Goal: Task Accomplishment & Management: Complete application form

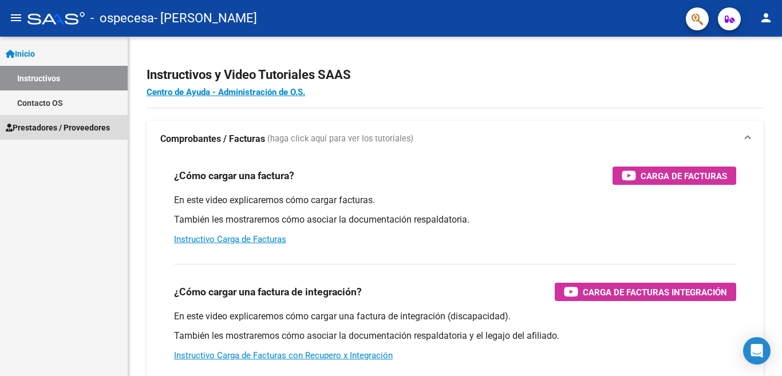
click at [32, 125] on span "Prestadores / Proveedores" at bounding box center [58, 127] width 104 height 13
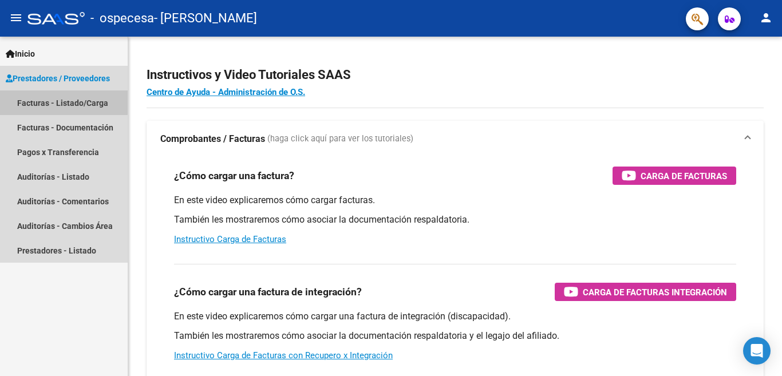
click at [54, 101] on link "Facturas - Listado/Carga" at bounding box center [64, 102] width 128 height 25
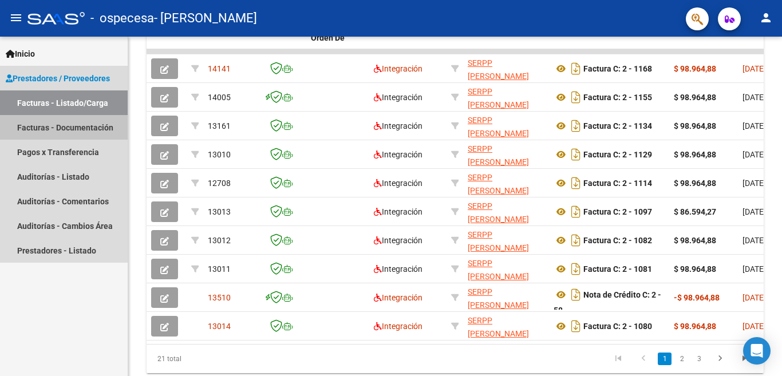
click at [102, 133] on link "Facturas - Documentación" at bounding box center [64, 127] width 128 height 25
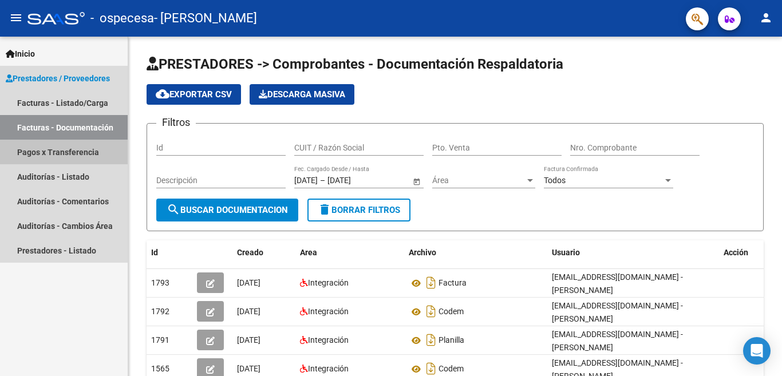
click at [84, 156] on link "Pagos x Transferencia" at bounding box center [64, 152] width 128 height 25
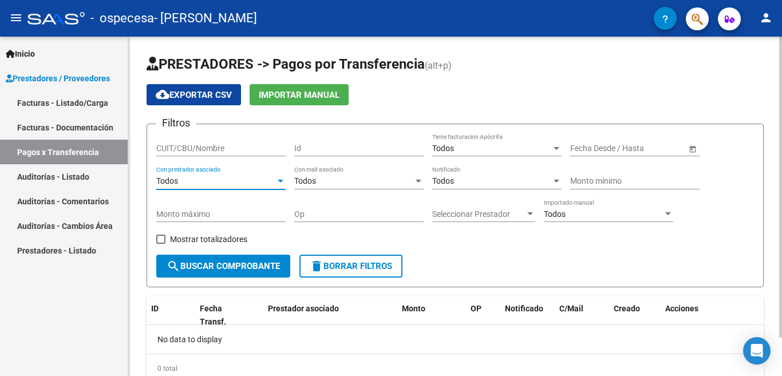
click at [249, 179] on div "Todos" at bounding box center [215, 181] width 119 height 10
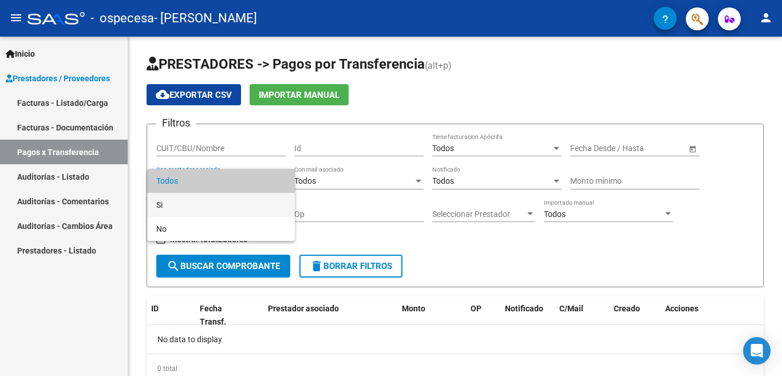
click at [244, 198] on span "Si" at bounding box center [220, 205] width 129 height 24
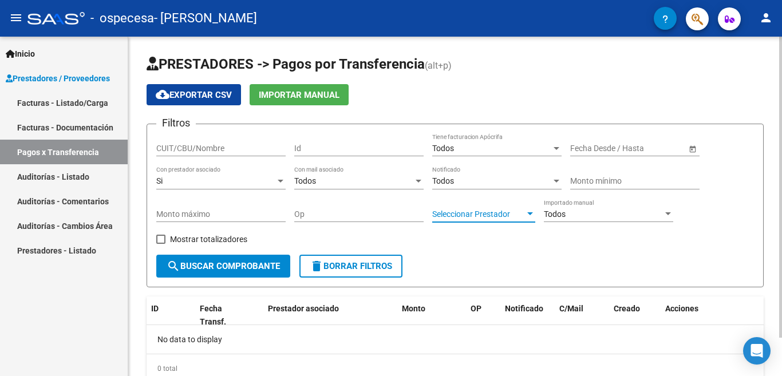
click at [518, 215] on span "Seleccionar Prestador" at bounding box center [478, 214] width 93 height 10
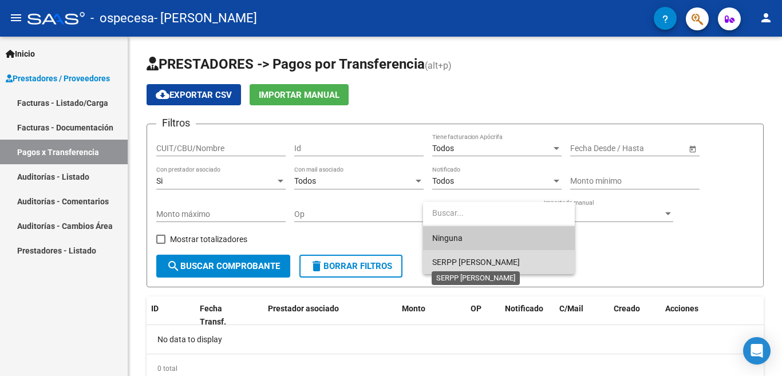
click at [497, 264] on span "SERPP [PERSON_NAME]" at bounding box center [476, 261] width 88 height 9
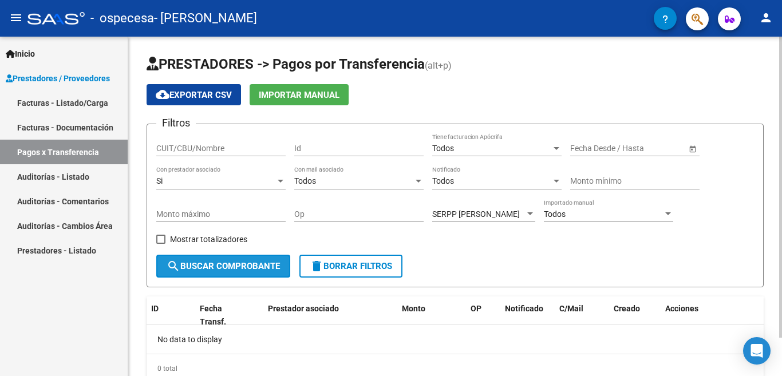
click at [272, 267] on span "search Buscar Comprobante" at bounding box center [222, 266] width 113 height 10
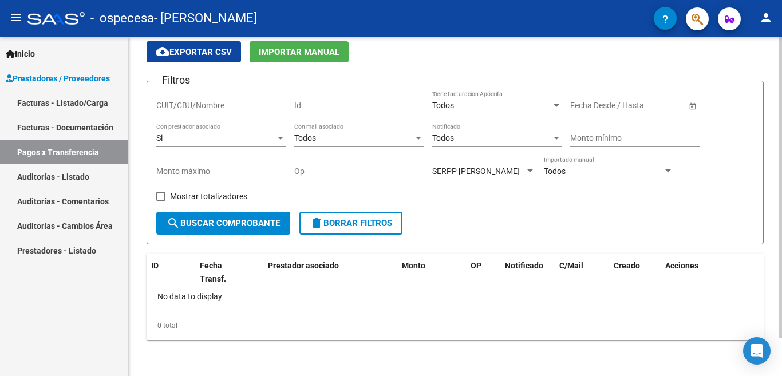
scroll to position [43, 0]
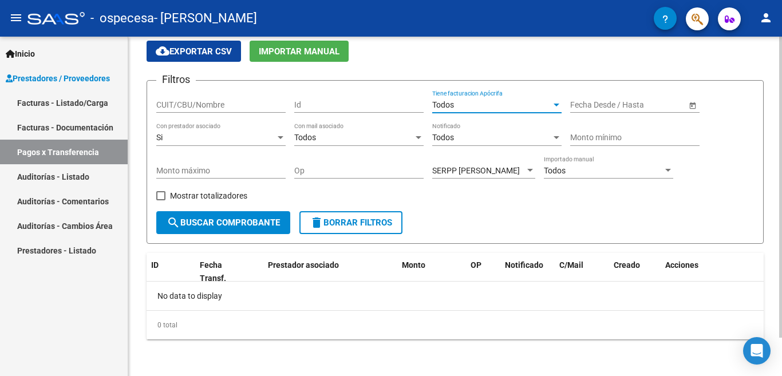
click at [553, 103] on div at bounding box center [556, 104] width 10 height 9
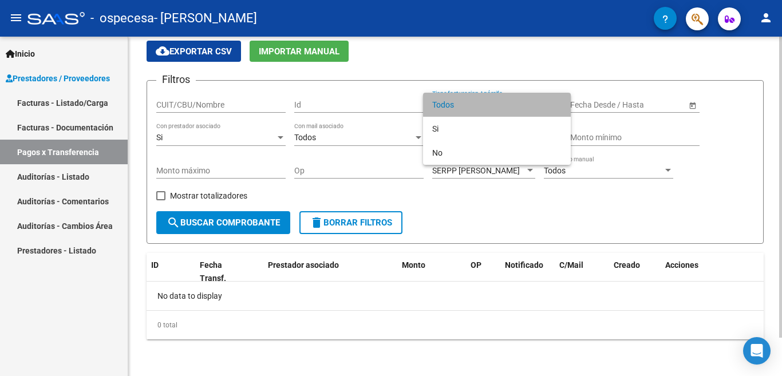
click at [553, 103] on span "Todos" at bounding box center [496, 105] width 129 height 24
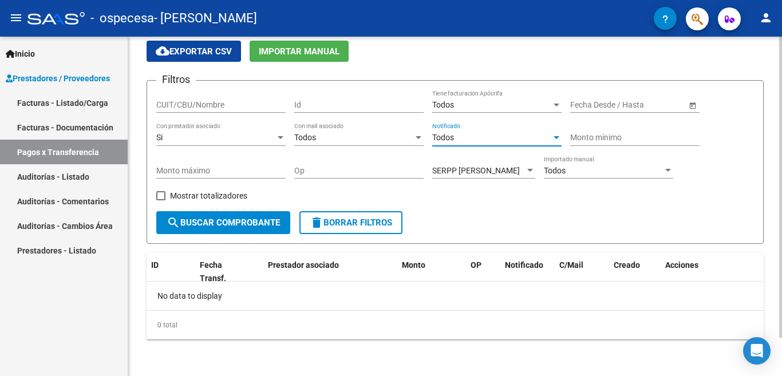
click at [548, 140] on div "Todos" at bounding box center [491, 138] width 119 height 10
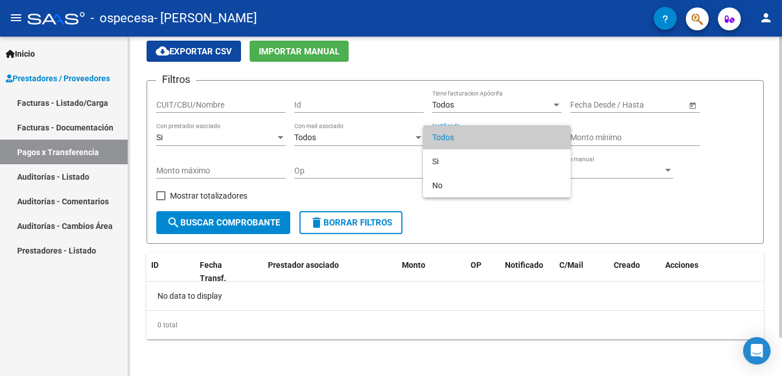
click at [548, 140] on span "Todos" at bounding box center [496, 137] width 129 height 24
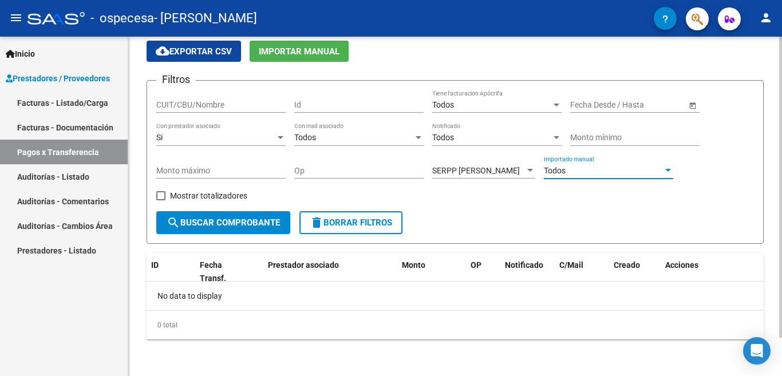
click at [623, 168] on div "Todos" at bounding box center [603, 171] width 119 height 10
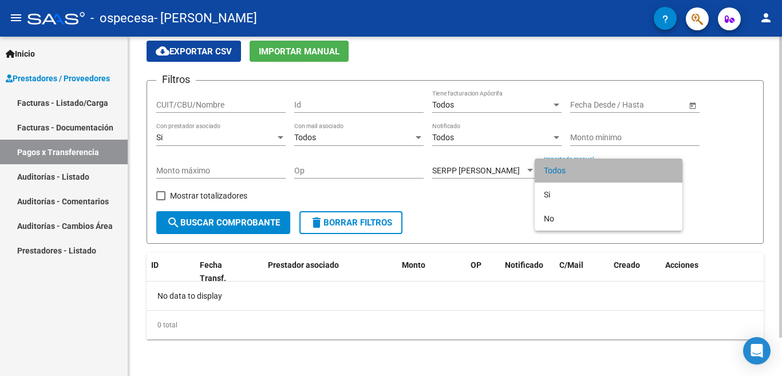
click at [623, 168] on span "Todos" at bounding box center [608, 170] width 129 height 24
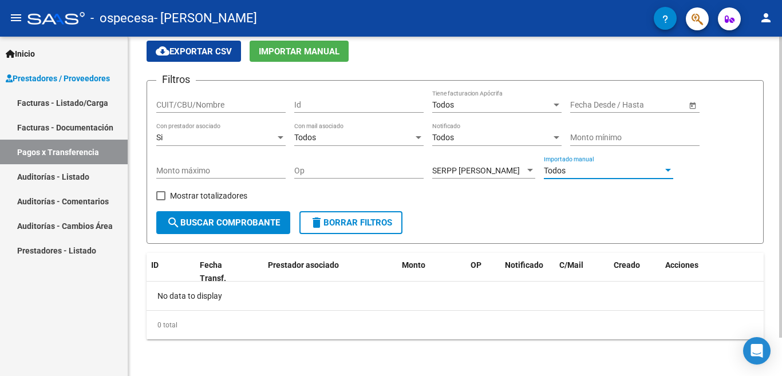
click at [394, 138] on div "Todos" at bounding box center [353, 138] width 119 height 10
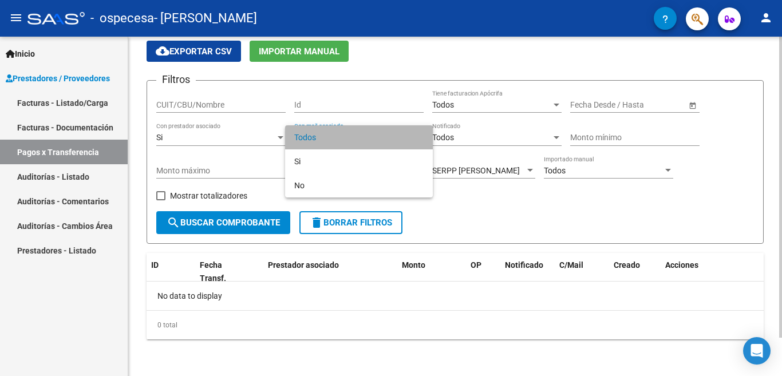
click at [394, 138] on span "Todos" at bounding box center [358, 137] width 129 height 24
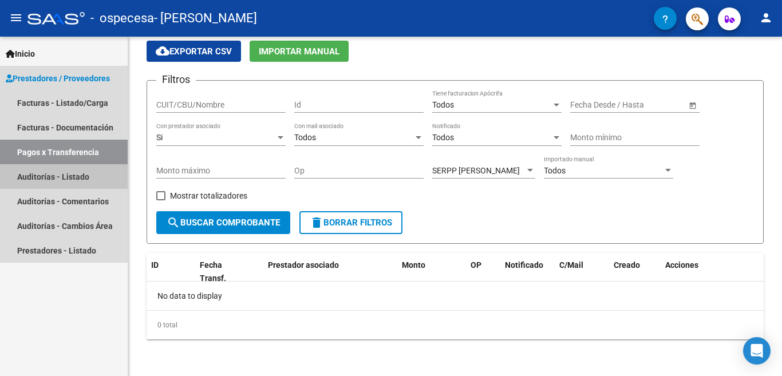
click at [72, 180] on link "Auditorías - Listado" at bounding box center [64, 176] width 128 height 25
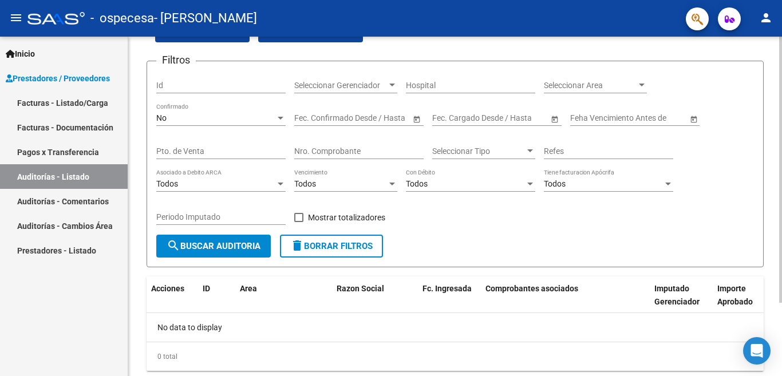
scroll to position [37, 0]
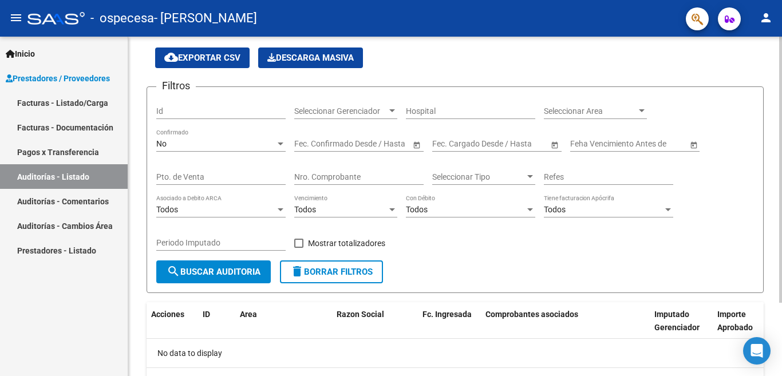
click at [389, 108] on div at bounding box center [392, 110] width 10 height 9
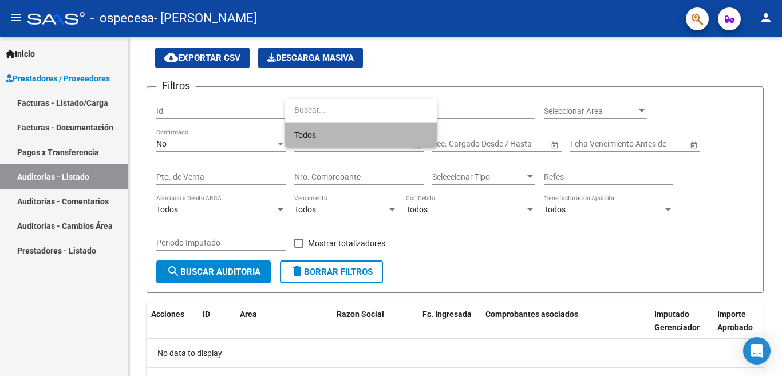
click at [382, 133] on span "Todos" at bounding box center [360, 135] width 133 height 24
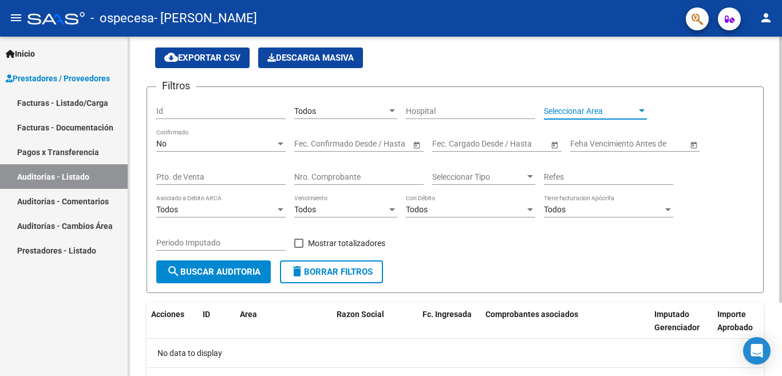
click at [598, 112] on span "Seleccionar Area" at bounding box center [590, 111] width 93 height 10
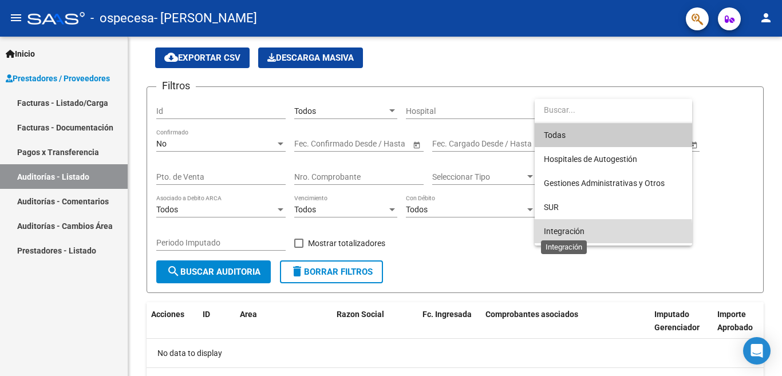
click at [581, 235] on span "Integración" at bounding box center [564, 231] width 41 height 9
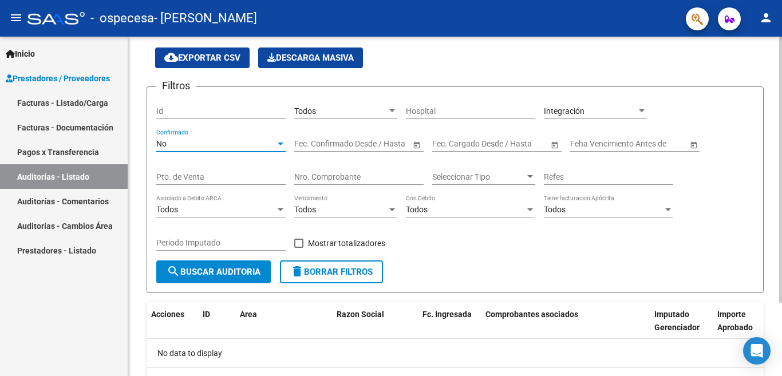
click at [285, 146] on div at bounding box center [280, 143] width 10 height 9
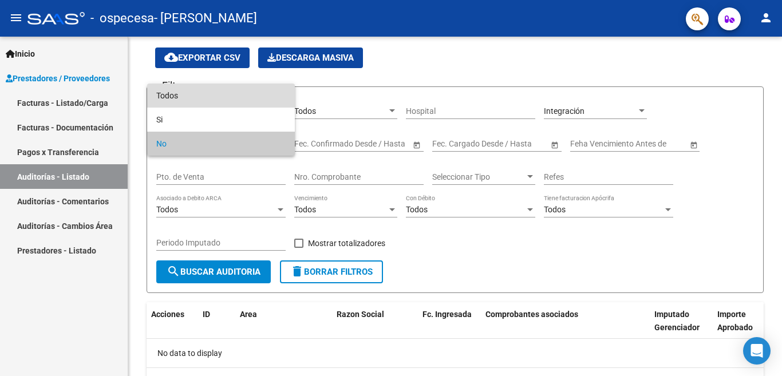
click at [265, 87] on span "Todos" at bounding box center [220, 96] width 129 height 24
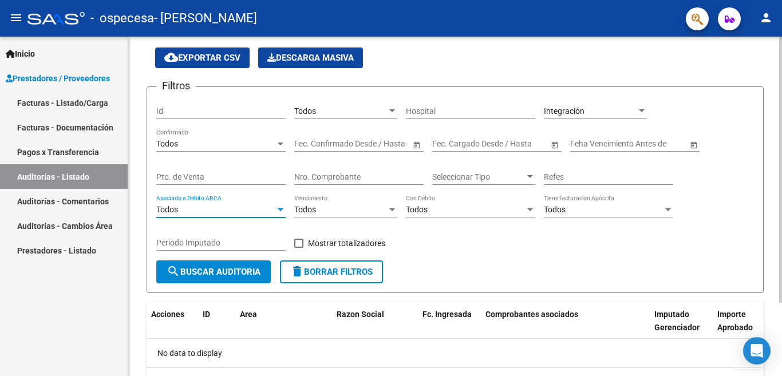
click at [275, 208] on div at bounding box center [280, 209] width 10 height 9
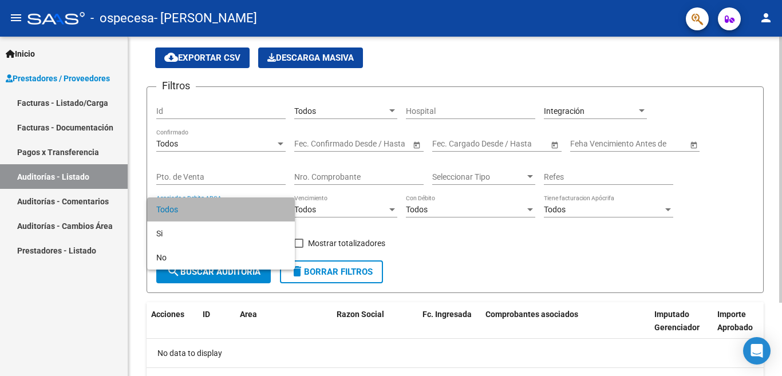
click at [275, 208] on span "Todos" at bounding box center [220, 209] width 129 height 24
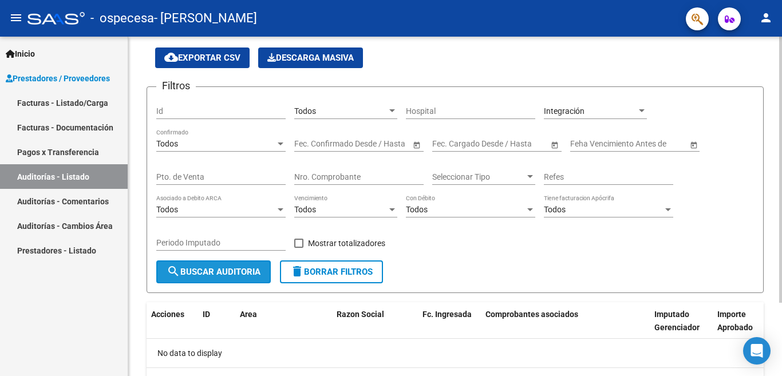
click at [232, 272] on span "search Buscar Auditoria" at bounding box center [213, 272] width 94 height 10
click at [521, 173] on span "Seleccionar Tipo" at bounding box center [478, 177] width 93 height 10
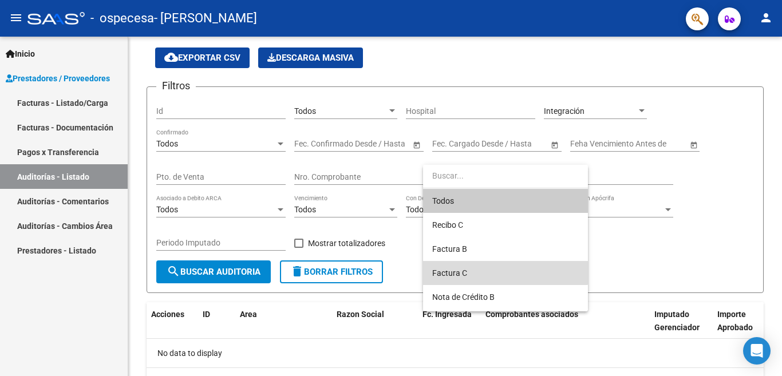
click at [501, 267] on span "Factura C" at bounding box center [505, 273] width 146 height 24
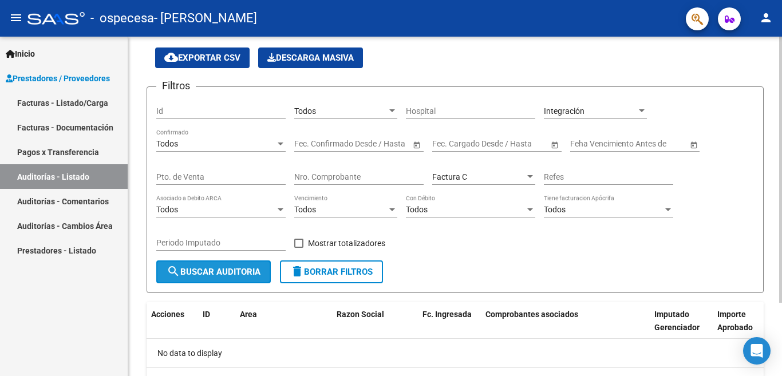
click at [239, 271] on span "search Buscar Auditoria" at bounding box center [213, 272] width 94 height 10
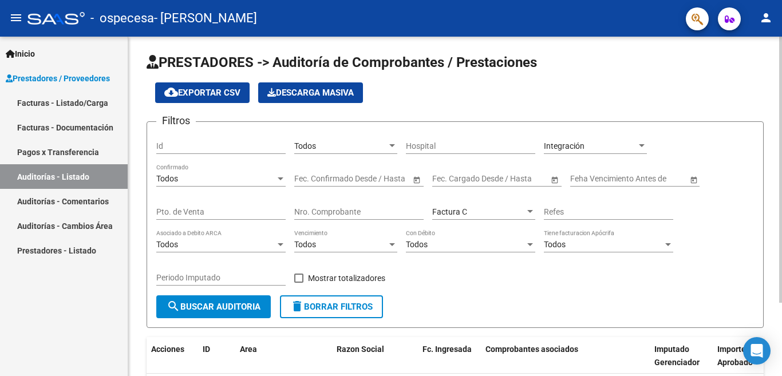
scroll to position [0, 0]
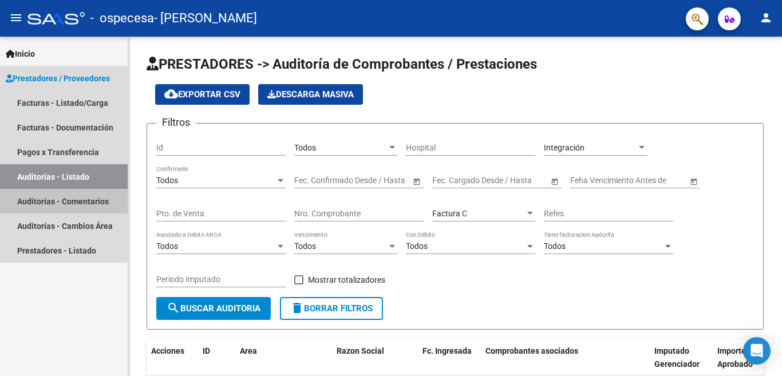
click at [65, 204] on link "Auditorías - Comentarios" at bounding box center [64, 201] width 128 height 25
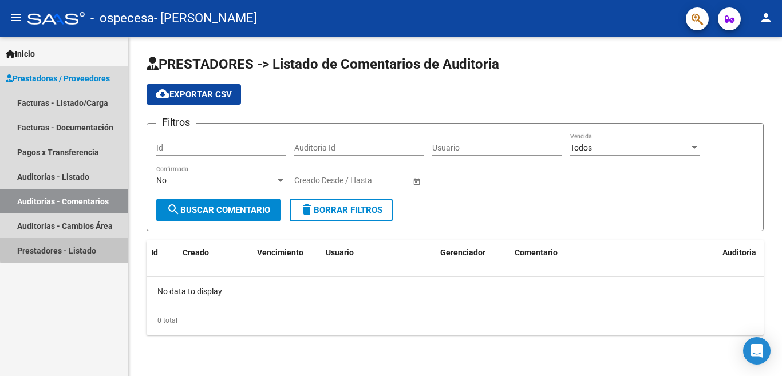
click at [78, 248] on link "Prestadores - Listado" at bounding box center [64, 250] width 128 height 25
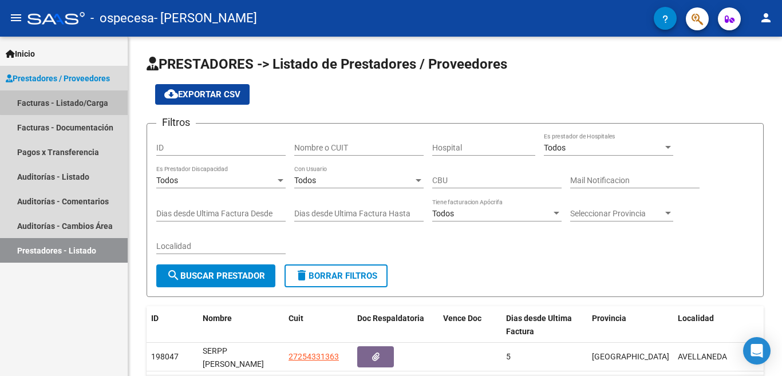
click at [89, 101] on link "Facturas - Listado/Carga" at bounding box center [64, 102] width 128 height 25
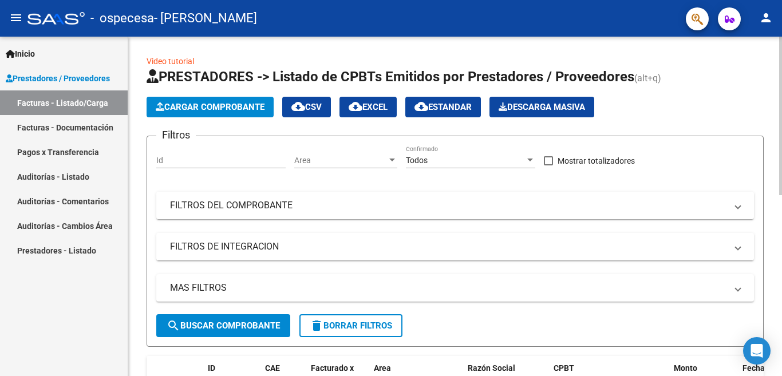
click at [481, 157] on div "Todos" at bounding box center [465, 161] width 119 height 10
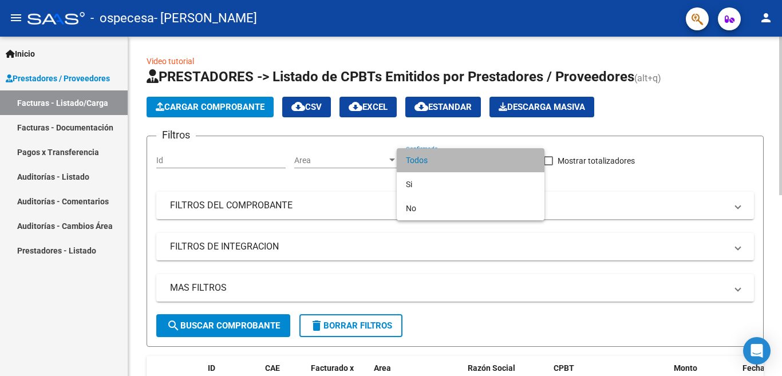
click at [481, 157] on span "Todos" at bounding box center [470, 160] width 129 height 24
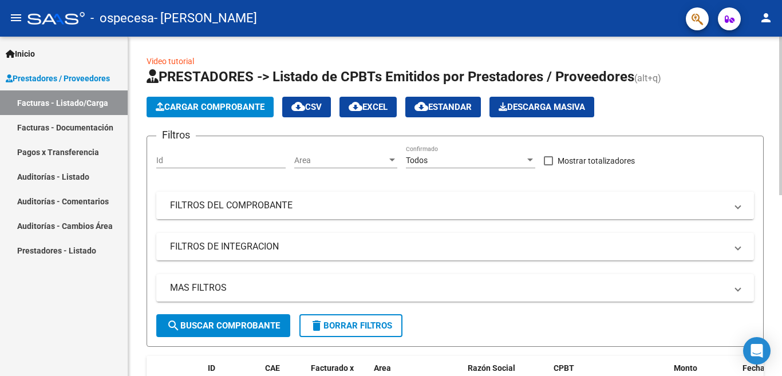
click at [479, 202] on mat-panel-title "FILTROS DEL COMPROBANTE" at bounding box center [448, 205] width 556 height 13
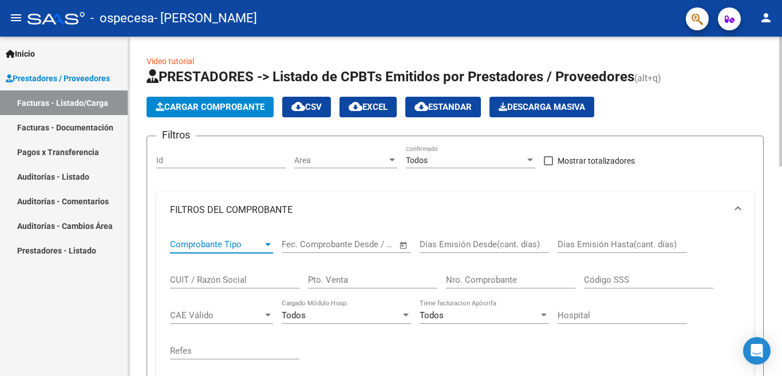
click at [264, 247] on div at bounding box center [268, 244] width 10 height 9
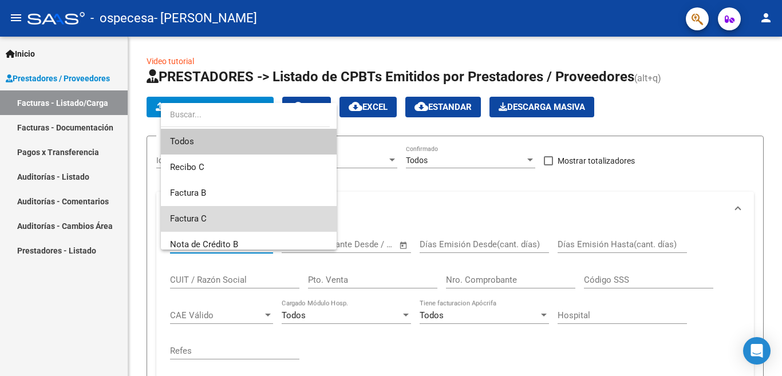
click at [262, 213] on span "Factura C" at bounding box center [248, 219] width 157 height 26
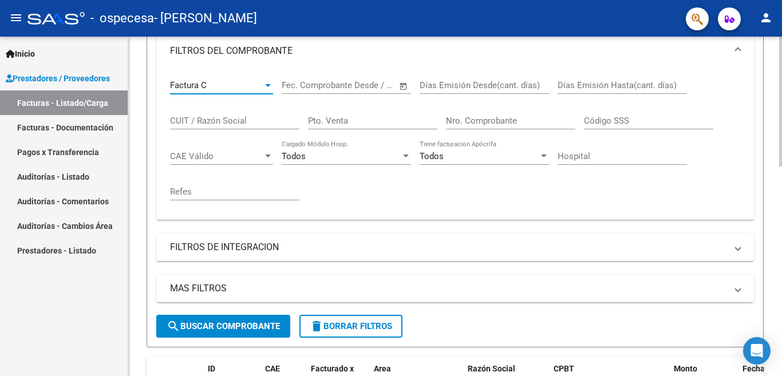
scroll to position [172, 0]
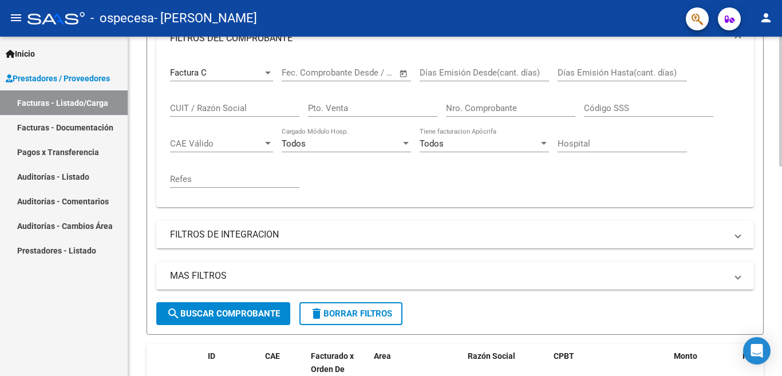
click at [709, 233] on mat-panel-title "FILTROS DE INTEGRACION" at bounding box center [448, 234] width 556 height 13
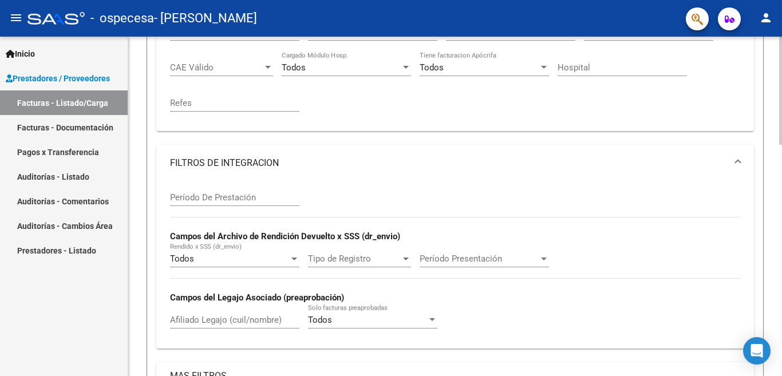
scroll to position [343, 0]
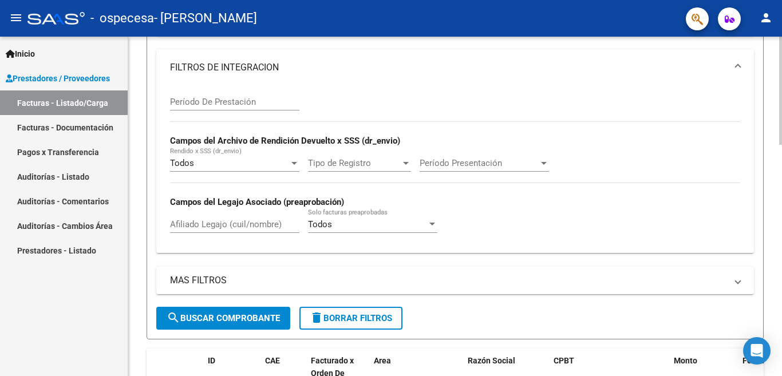
click at [379, 167] on span "Tipo de Registro" at bounding box center [354, 163] width 93 height 10
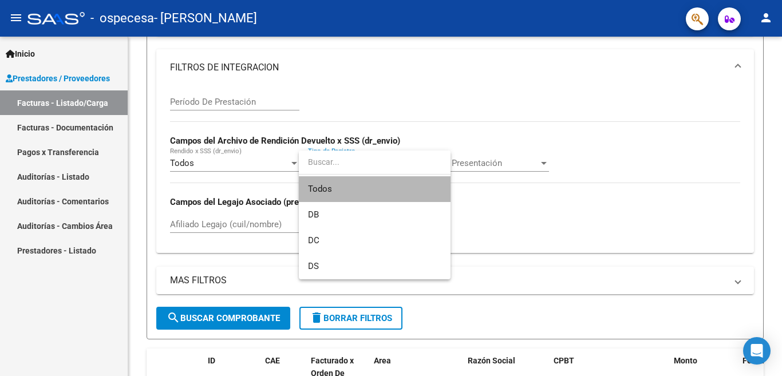
click at [380, 183] on span "Todos" at bounding box center [374, 189] width 133 height 26
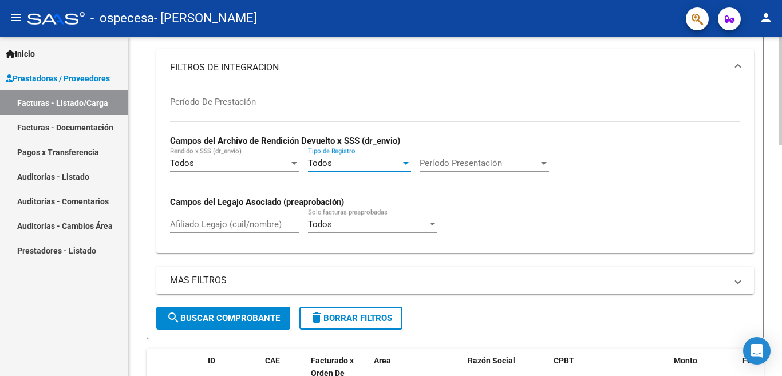
click at [481, 163] on span "Período Presentación" at bounding box center [478, 163] width 119 height 10
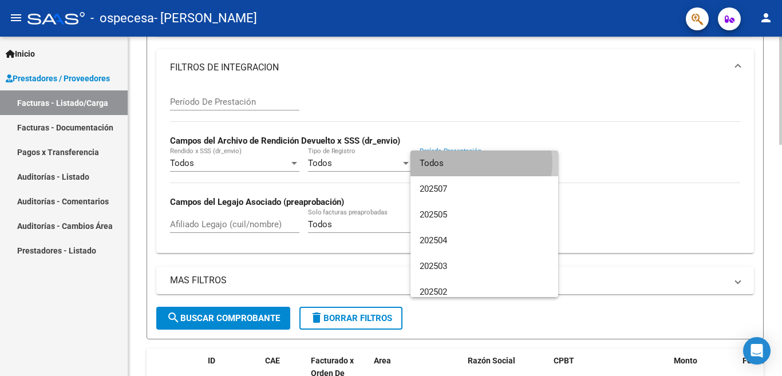
click at [481, 163] on span "Todos" at bounding box center [483, 163] width 129 height 26
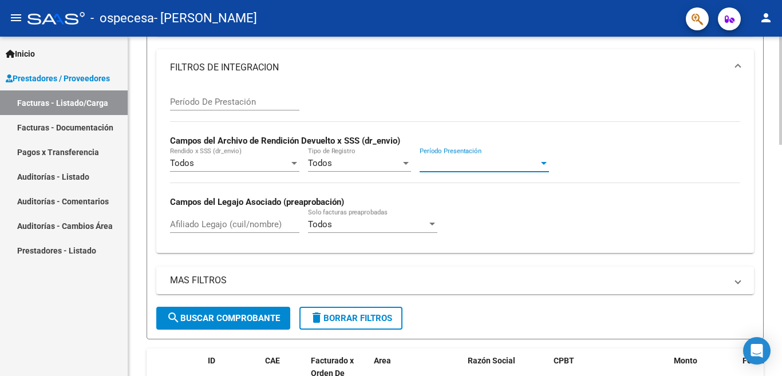
click at [428, 221] on div at bounding box center [432, 224] width 10 height 9
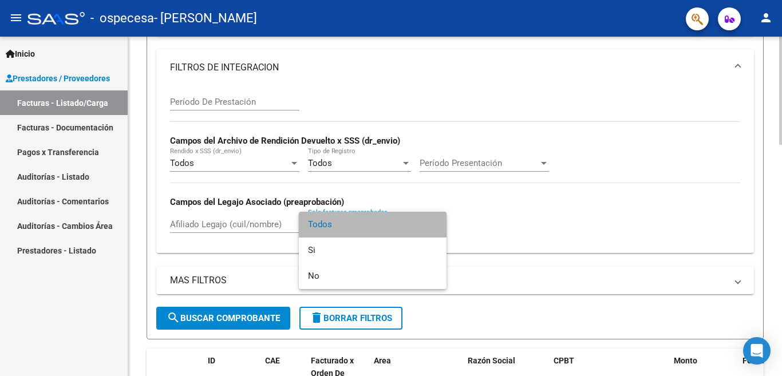
click at [428, 221] on span "Todos" at bounding box center [372, 225] width 129 height 26
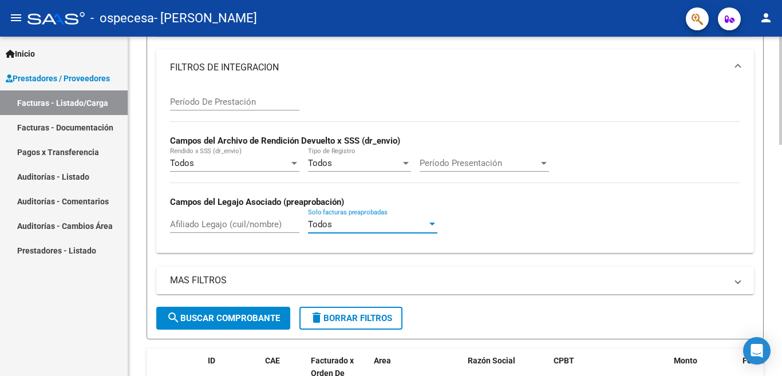
click at [372, 274] on mat-panel-title "MAS FILTROS" at bounding box center [448, 280] width 556 height 13
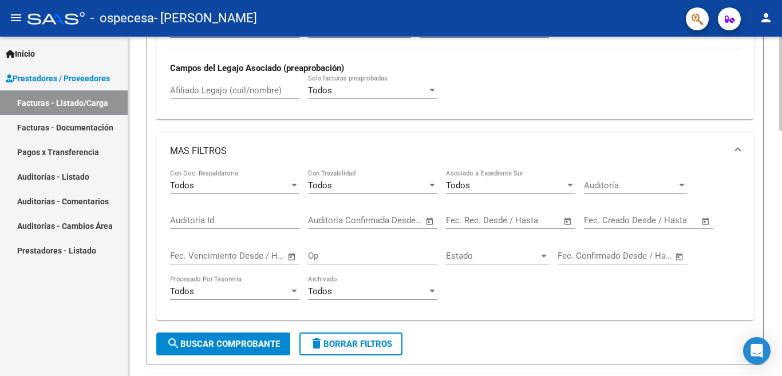
scroll to position [515, 0]
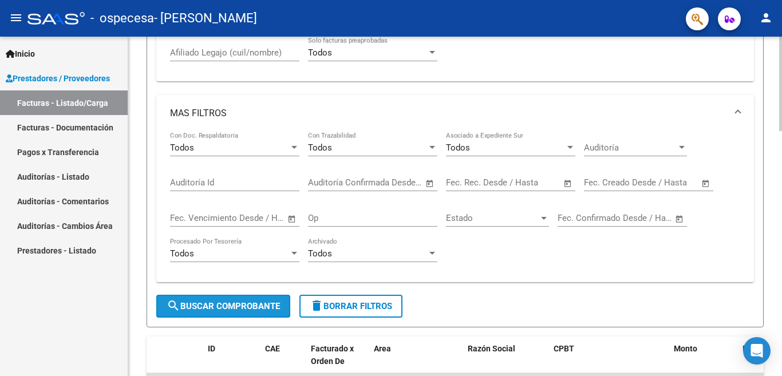
click at [245, 302] on span "search Buscar Comprobante" at bounding box center [222, 306] width 113 height 10
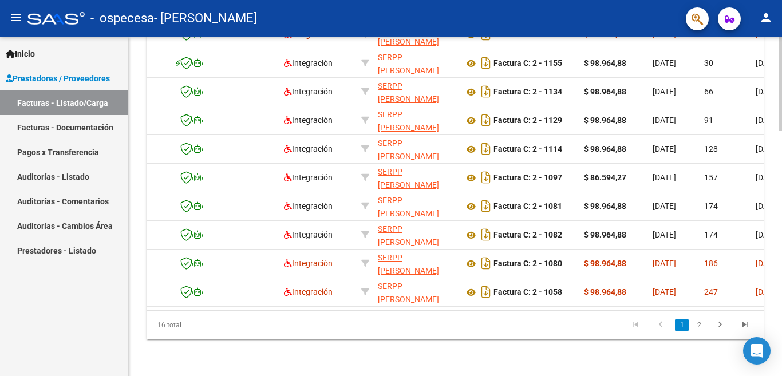
scroll to position [0, 0]
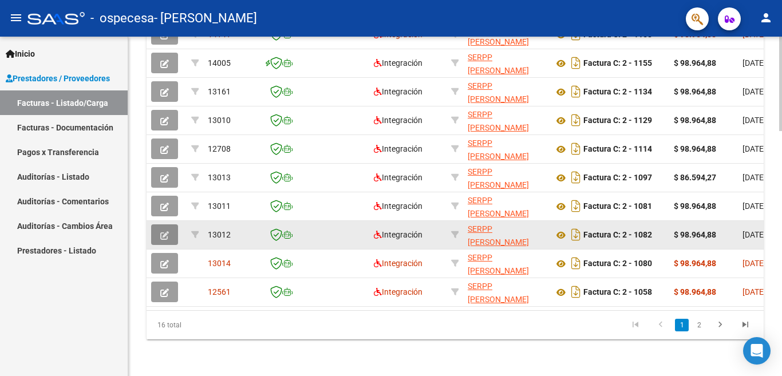
click at [162, 231] on icon "button" at bounding box center [164, 235] width 9 height 9
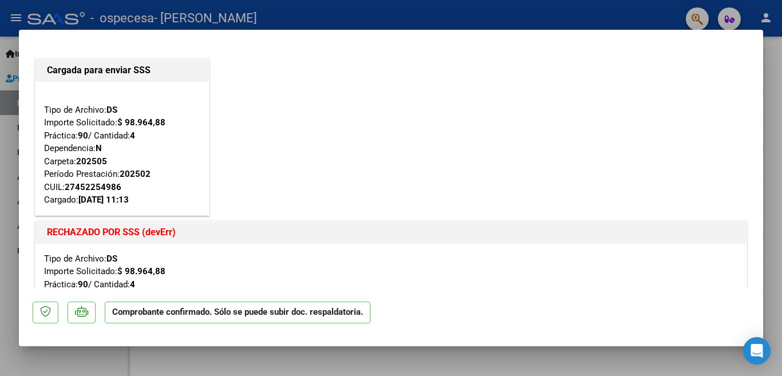
click at [769, 52] on div at bounding box center [391, 188] width 782 height 376
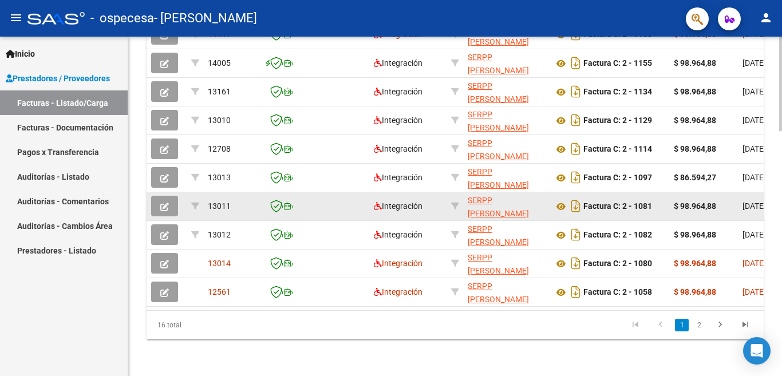
click at [172, 199] on button "button" at bounding box center [164, 206] width 27 height 21
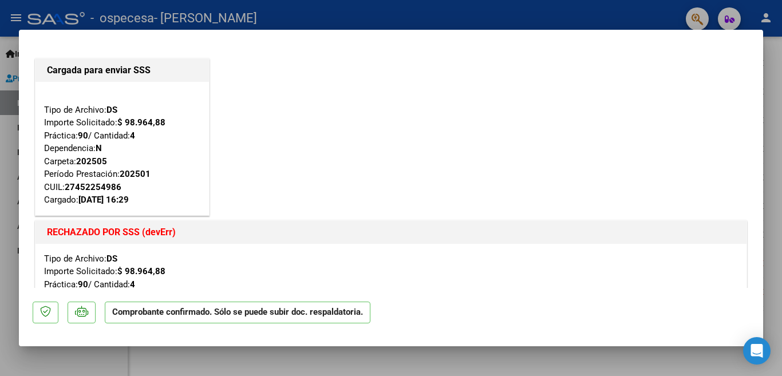
click at [771, 72] on div at bounding box center [391, 188] width 782 height 376
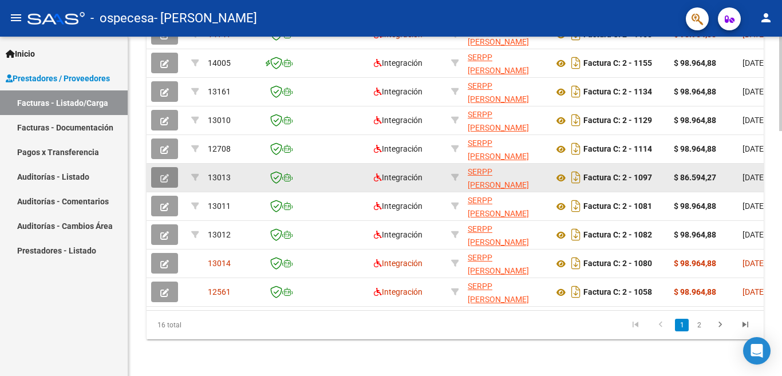
click at [163, 174] on icon "button" at bounding box center [164, 178] width 9 height 9
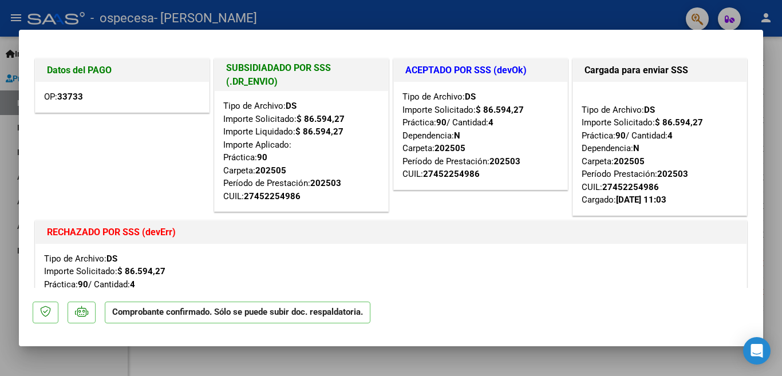
click at [620, 9] on div at bounding box center [391, 188] width 782 height 376
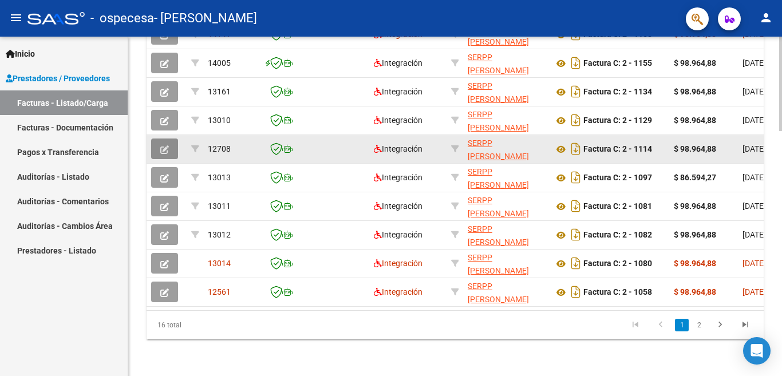
click at [166, 145] on icon "button" at bounding box center [164, 149] width 9 height 9
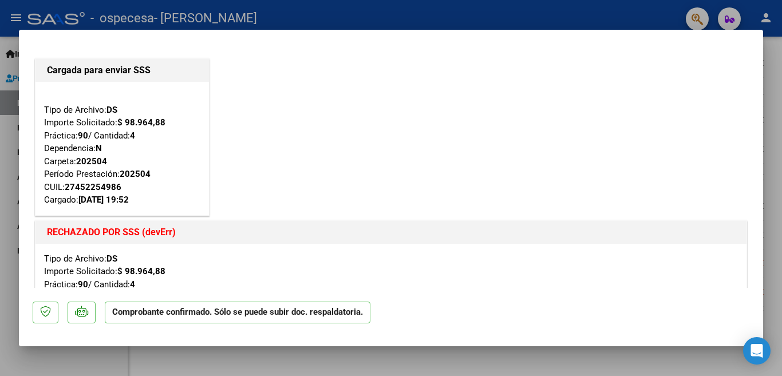
click at [771, 55] on div at bounding box center [391, 188] width 782 height 376
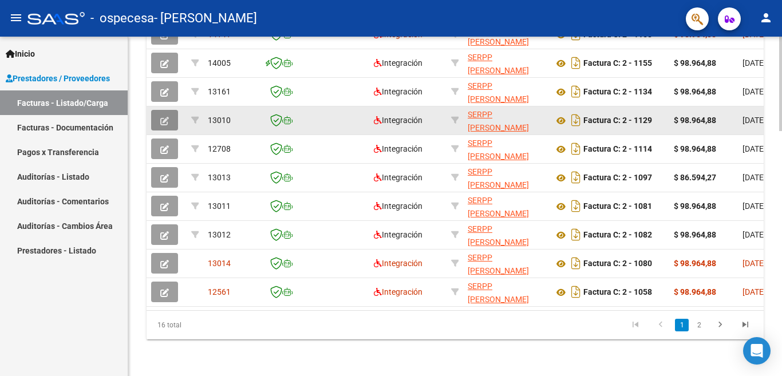
click at [160, 115] on span "button" at bounding box center [164, 120] width 9 height 10
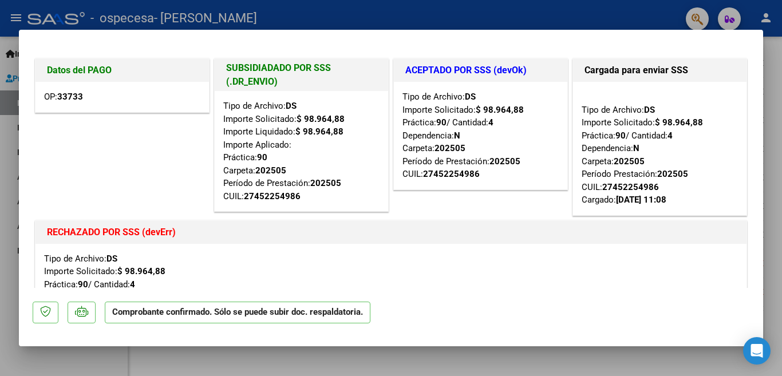
click at [771, 46] on div at bounding box center [391, 188] width 782 height 376
type input "$ 0,00"
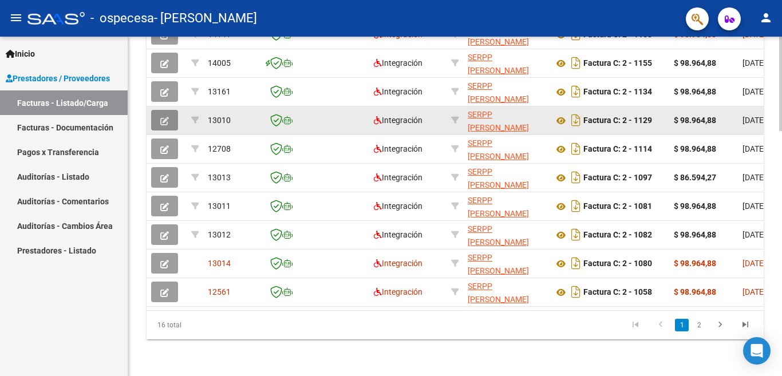
click at [163, 117] on icon "button" at bounding box center [164, 121] width 9 height 9
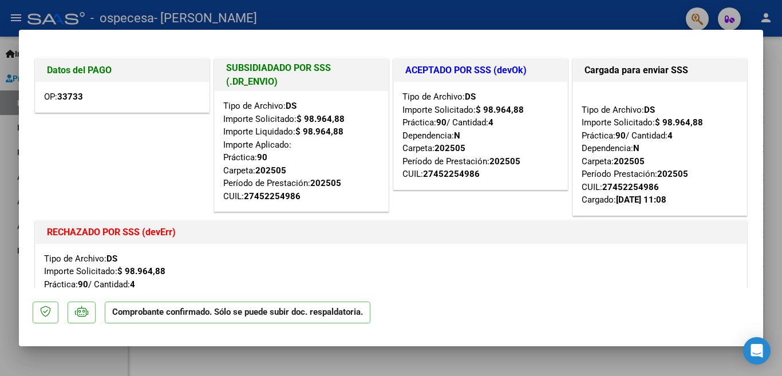
click at [768, 55] on div at bounding box center [391, 188] width 782 height 376
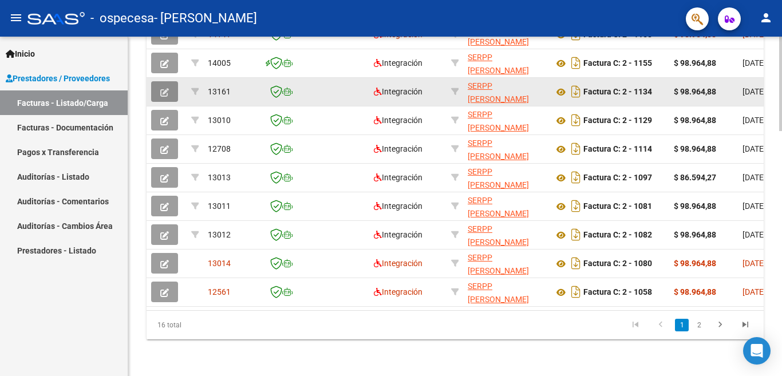
click at [165, 88] on icon "button" at bounding box center [164, 92] width 9 height 9
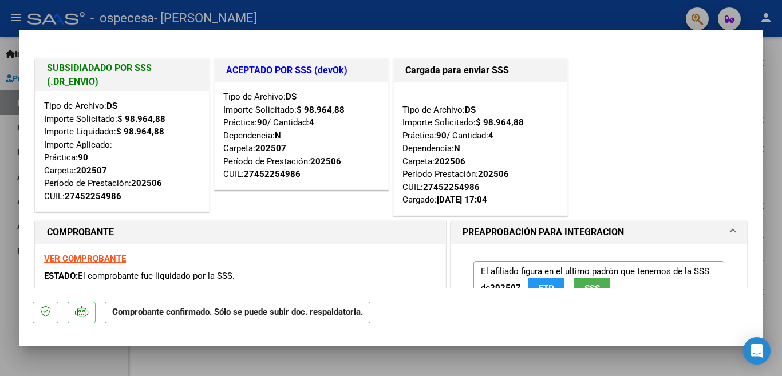
click at [771, 130] on div at bounding box center [391, 188] width 782 height 376
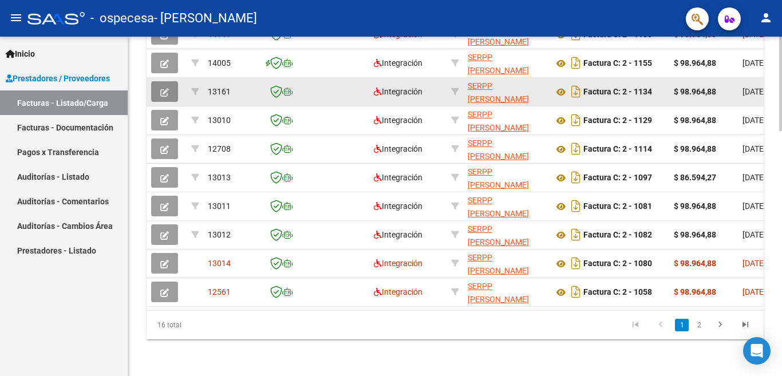
click at [164, 88] on icon "button" at bounding box center [164, 92] width 9 height 9
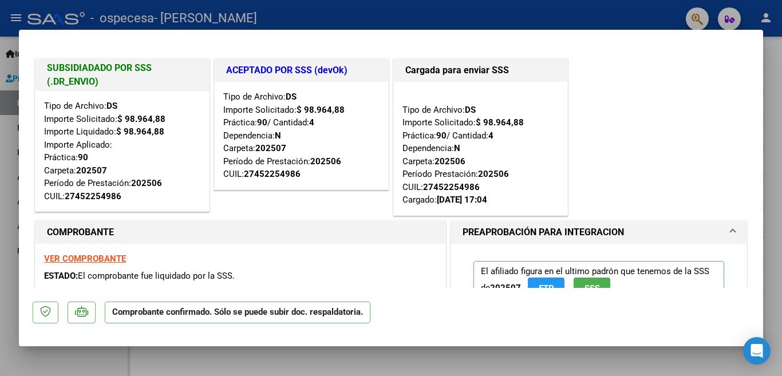
click at [771, 129] on div at bounding box center [391, 188] width 782 height 376
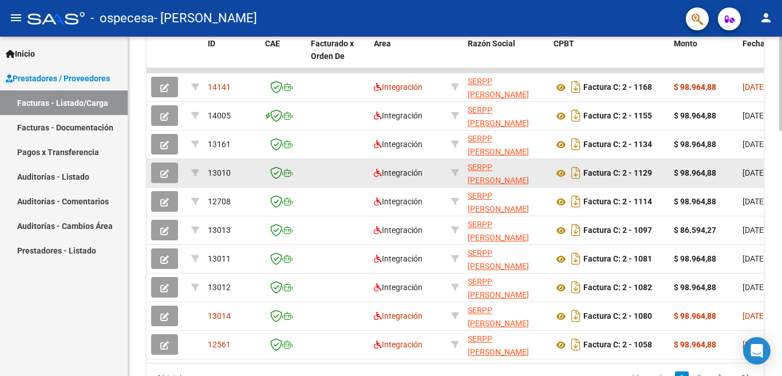
scroll to position [768, 0]
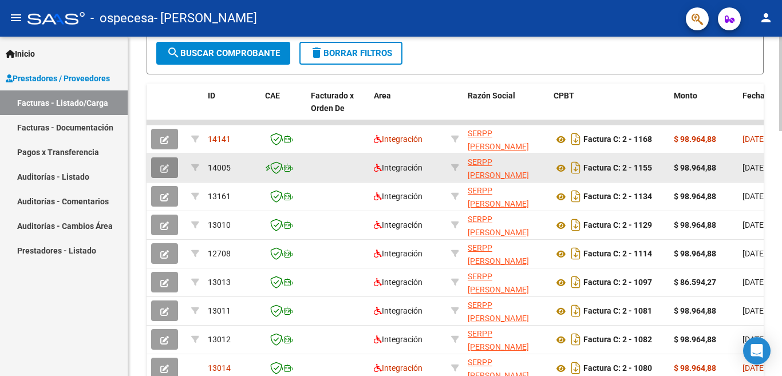
click at [158, 166] on button "button" at bounding box center [164, 167] width 27 height 21
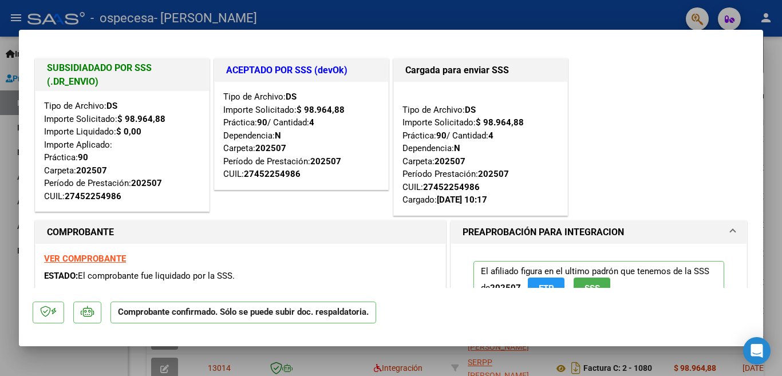
click at [771, 60] on div at bounding box center [391, 188] width 782 height 376
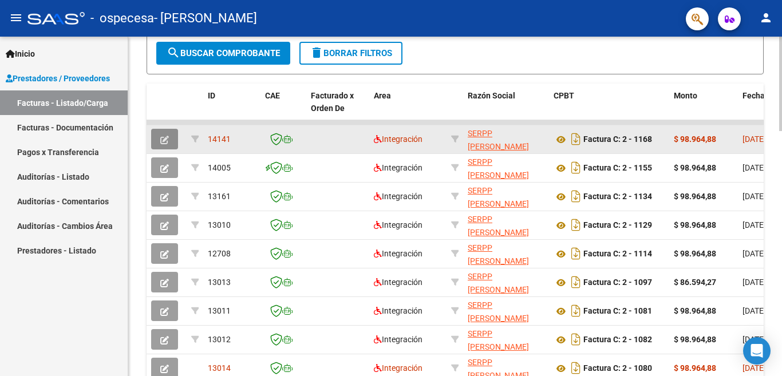
click at [165, 136] on icon "button" at bounding box center [164, 140] width 9 height 9
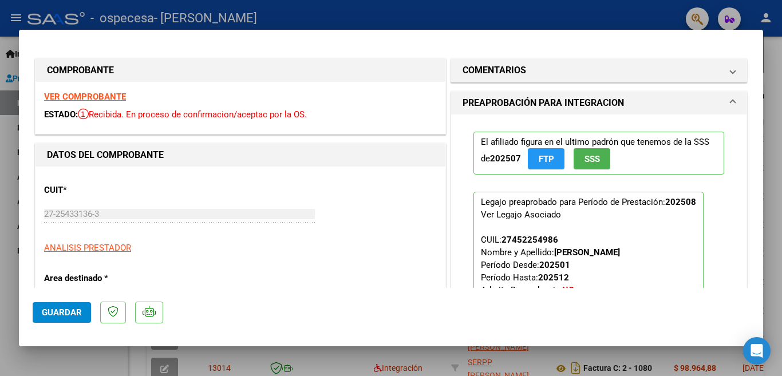
click at [771, 51] on div at bounding box center [391, 188] width 782 height 376
